Goal: Understand process/instructions: Learn how to perform a task or action

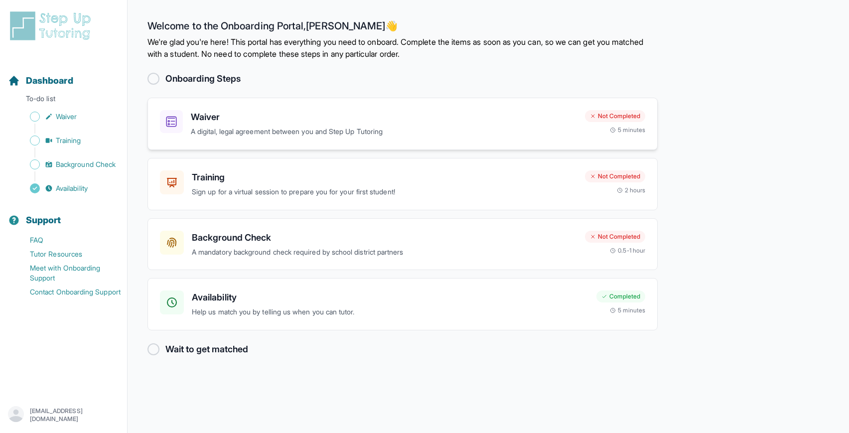
click at [277, 137] on div "Waiver A digital, legal agreement between you and Step Up Tutoring Not Complete…" at bounding box center [402, 124] width 510 height 52
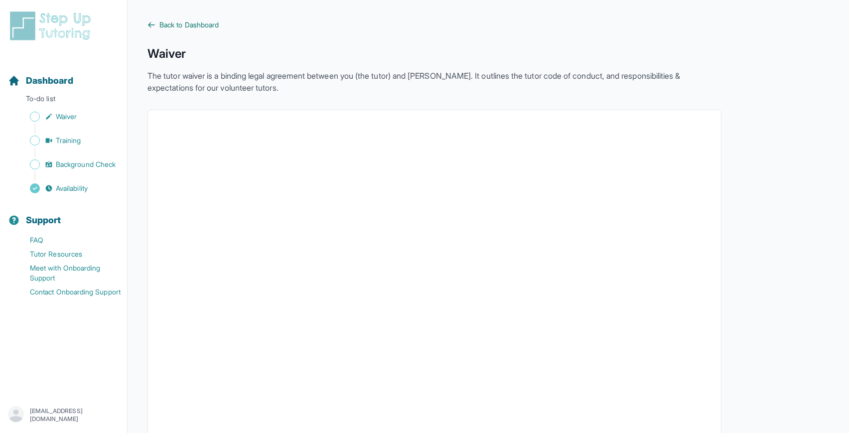
click at [169, 23] on span "Back to Dashboard" at bounding box center [188, 25] width 59 height 10
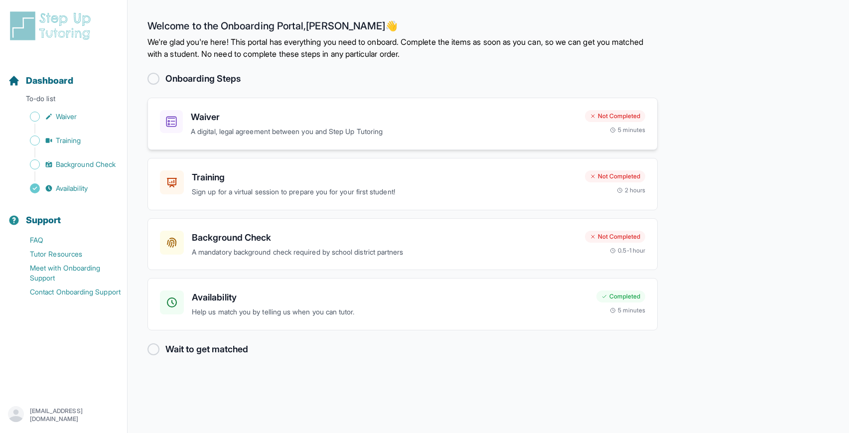
click at [434, 145] on div "Waiver A digital, legal agreement between you and Step Up Tutoring Not Complete…" at bounding box center [402, 124] width 510 height 52
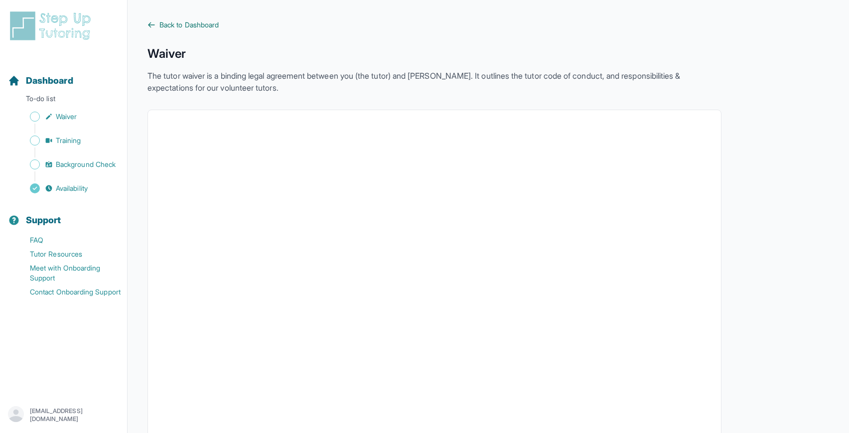
click at [180, 26] on span "Back to Dashboard" at bounding box center [188, 25] width 59 height 10
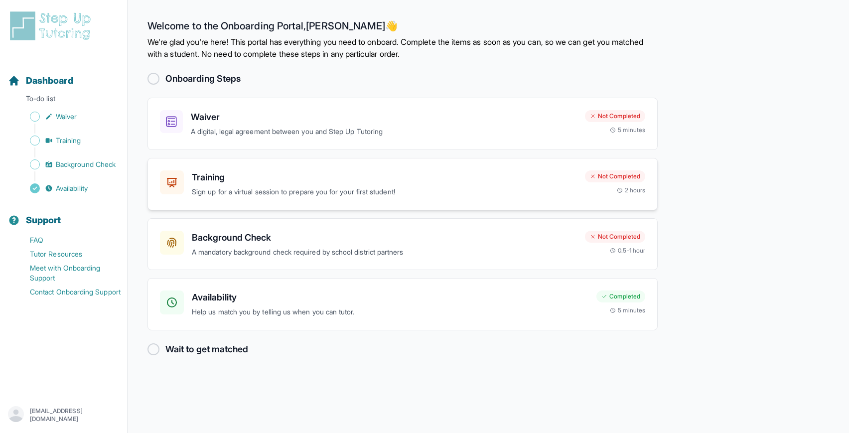
click at [305, 189] on p "Sign up for a virtual session to prepare you for your first student!" at bounding box center [384, 191] width 385 height 11
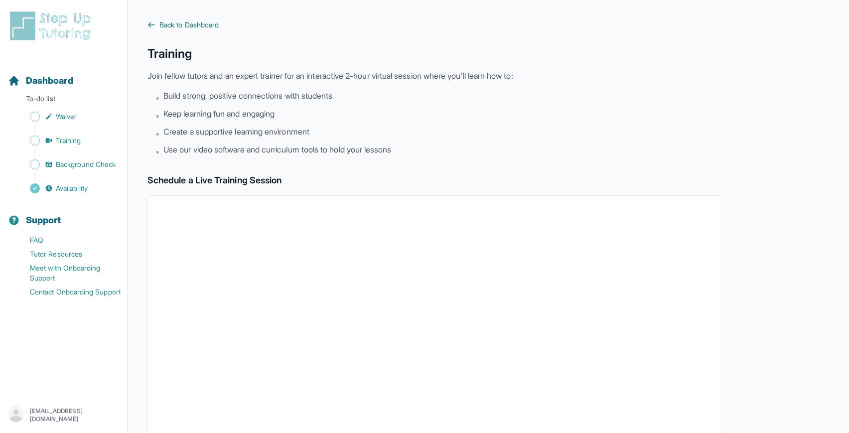
click at [188, 22] on span "Back to Dashboard" at bounding box center [188, 25] width 59 height 10
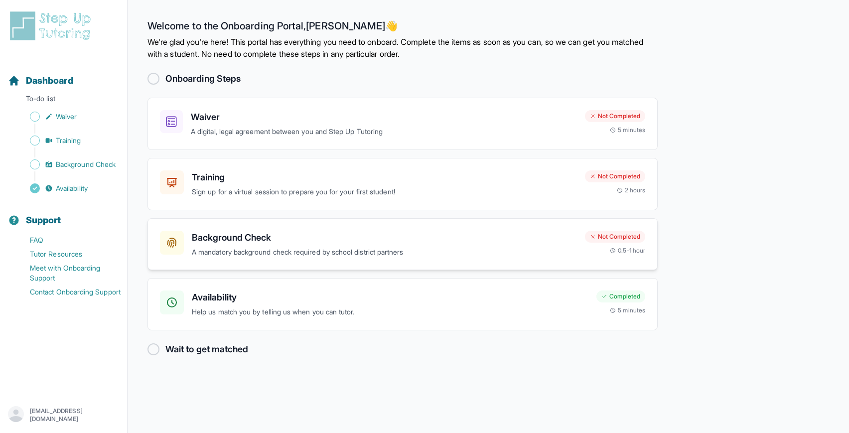
click at [352, 247] on p "A mandatory background check required by school district partners" at bounding box center [384, 252] width 385 height 11
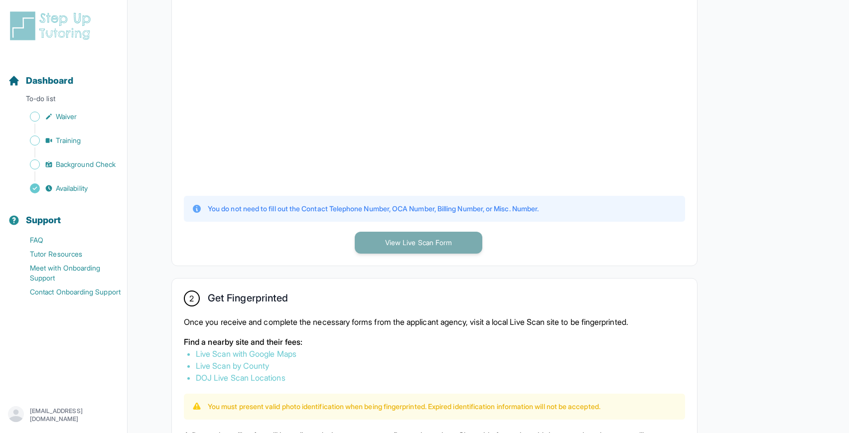
scroll to position [301, 0]
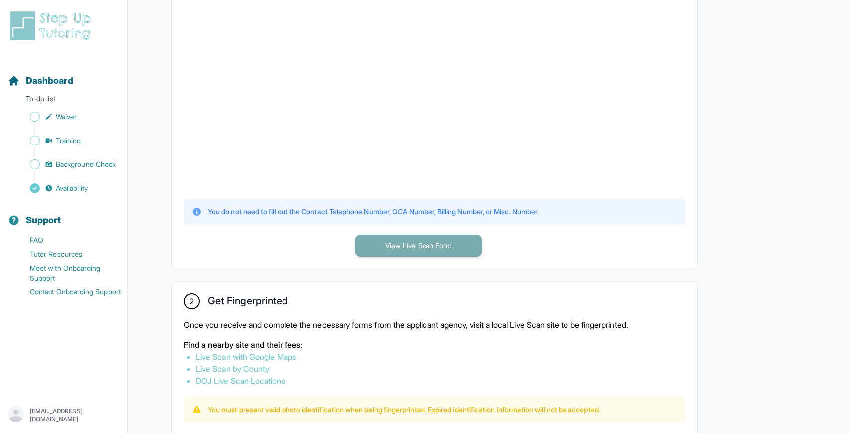
click at [394, 239] on button "View Live Scan Form" at bounding box center [419, 246] width 128 height 22
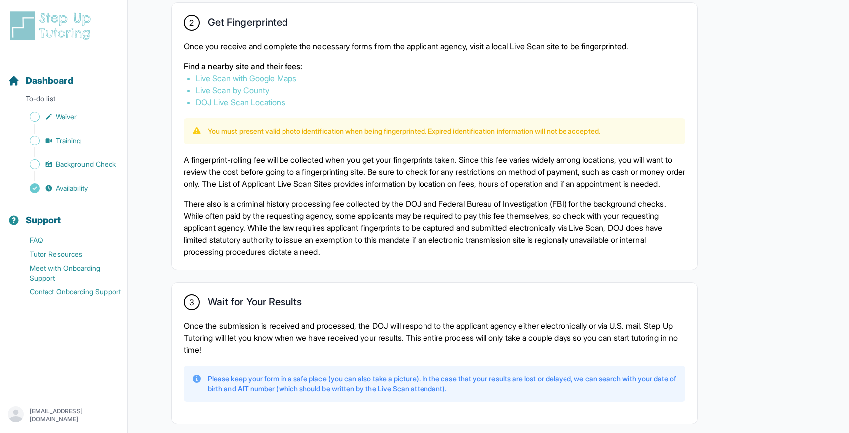
scroll to position [596, 0]
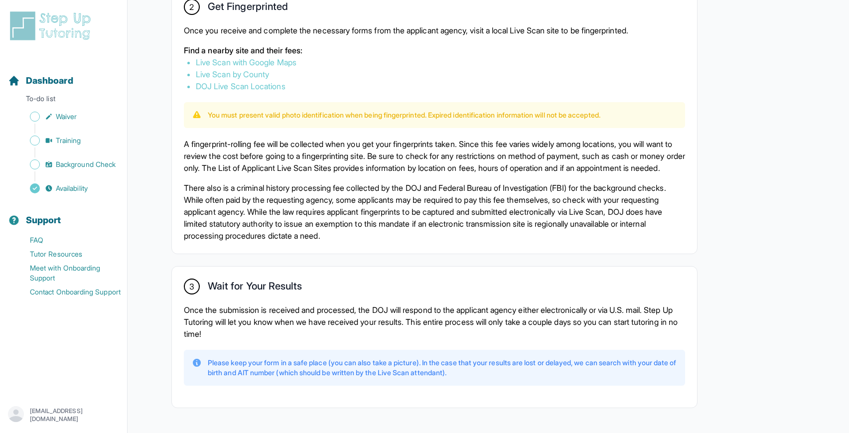
click at [271, 61] on link "Live Scan with Google Maps" at bounding box center [246, 62] width 101 height 10
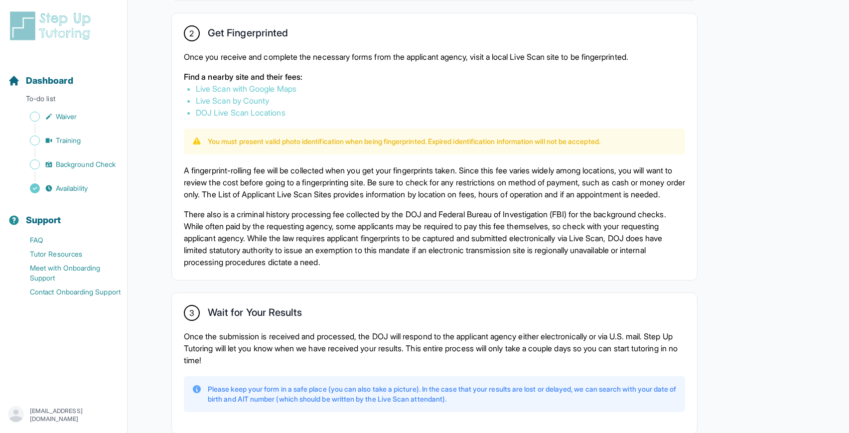
scroll to position [547, 0]
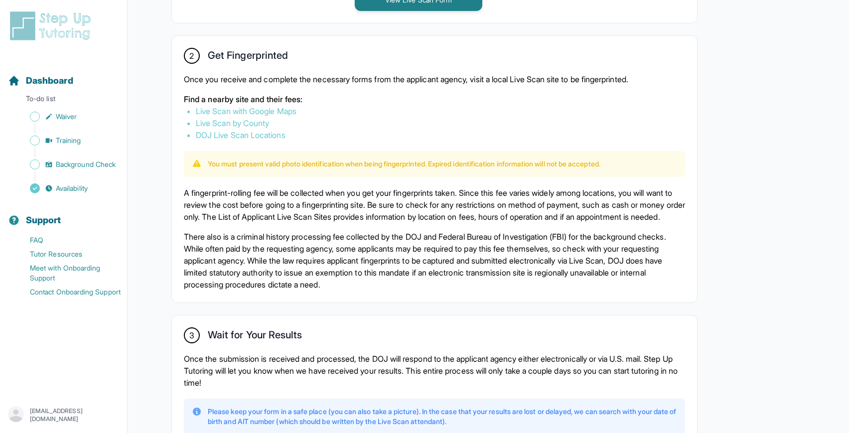
click at [252, 120] on link "Live Scan by County" at bounding box center [232, 123] width 73 height 10
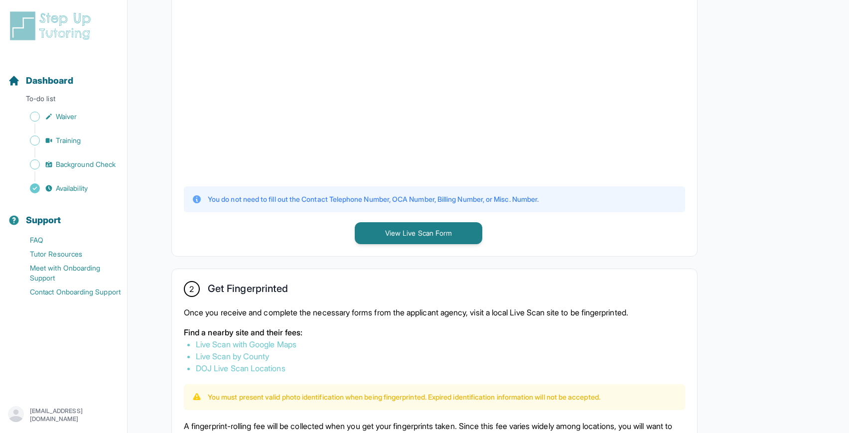
scroll to position [0, 0]
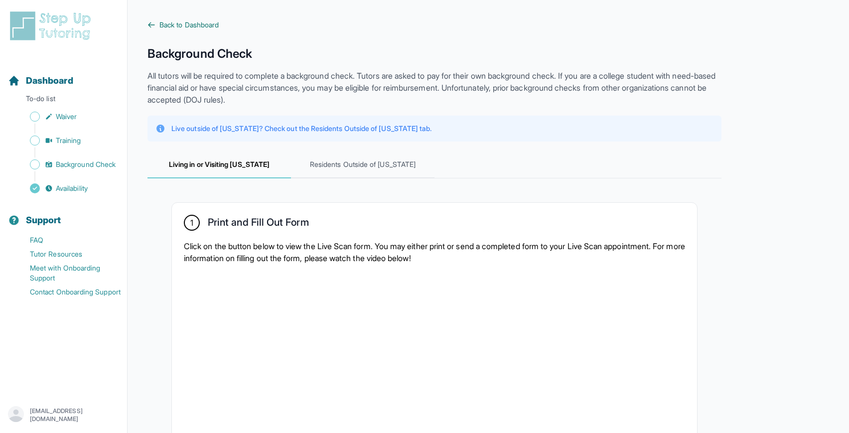
click at [194, 22] on span "Back to Dashboard" at bounding box center [188, 25] width 59 height 10
